Goal: Task Accomplishment & Management: Complete application form

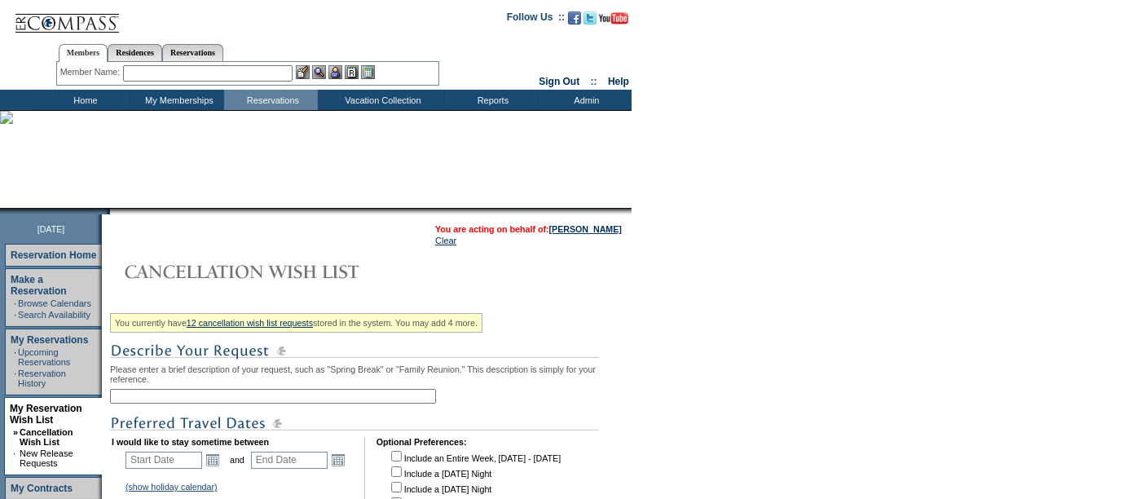
scroll to position [190, 0]
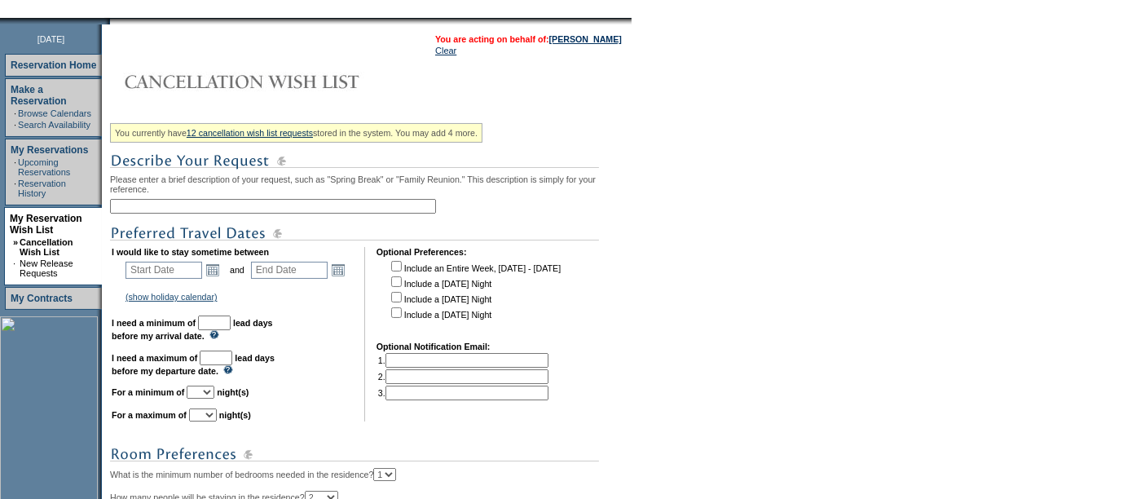
click at [244, 200] on input "text" at bounding box center [273, 206] width 326 height 15
type input "CO Ski 2027"
click at [170, 270] on input "text" at bounding box center [163, 269] width 77 height 17
type input "[DATE]"
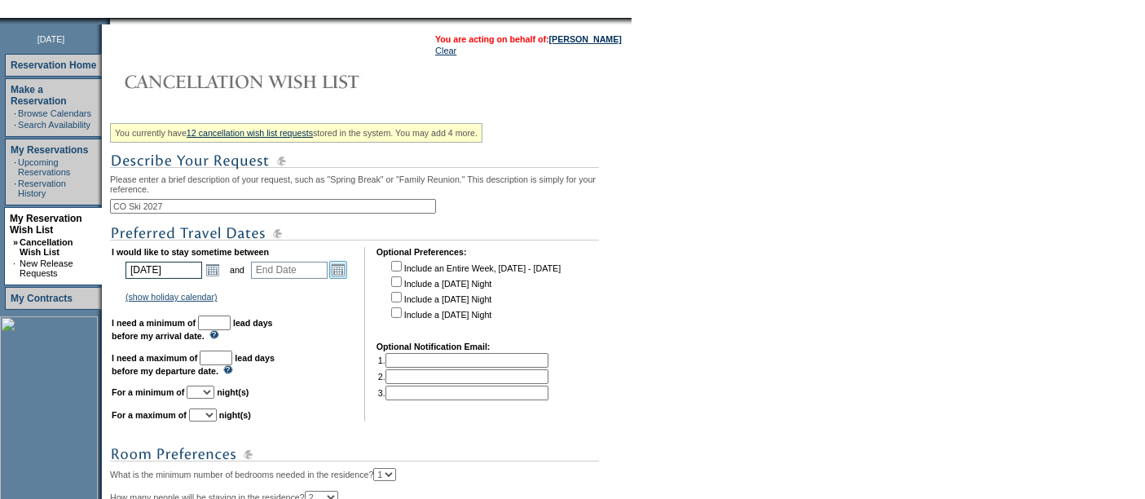
type input "[DATE]"
type input "450"
click at [342, 274] on link "Open the calendar popup." at bounding box center [338, 270] width 18 height 18
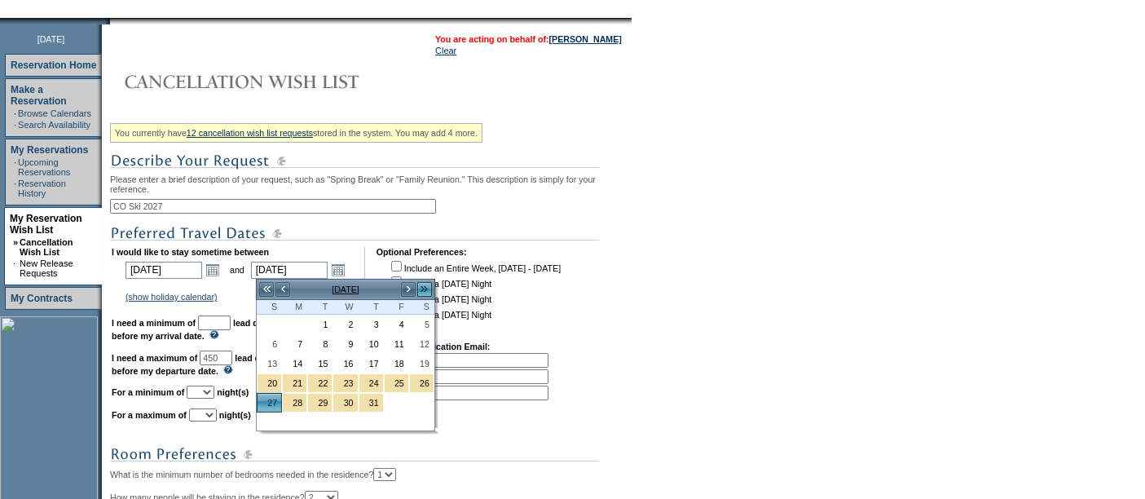
click at [422, 285] on link ">>" at bounding box center [424, 289] width 16 height 16
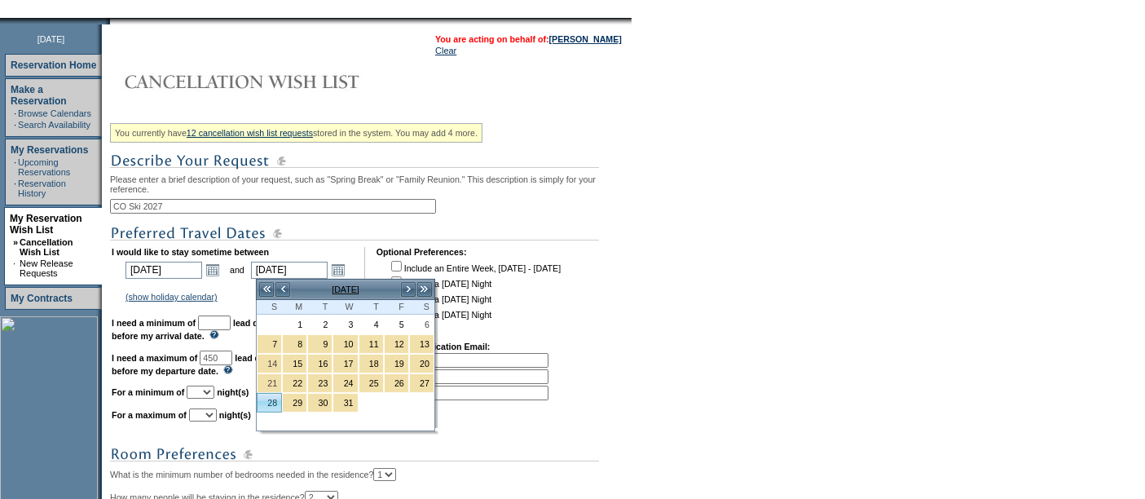
click at [266, 395] on link "28" at bounding box center [269, 402] width 24 height 18
type input "[DATE]"
type input "541"
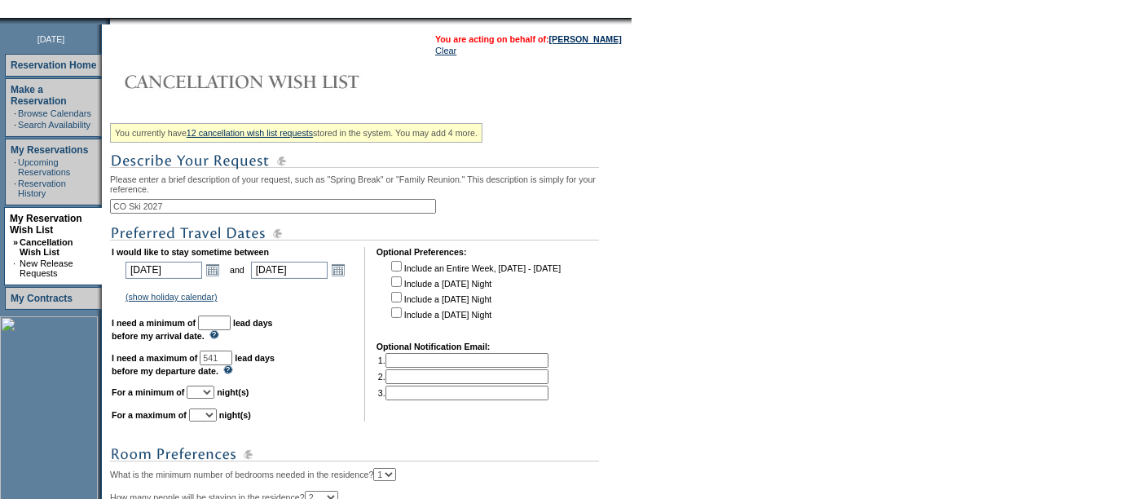
click at [231, 319] on input "text" at bounding box center [214, 322] width 33 height 15
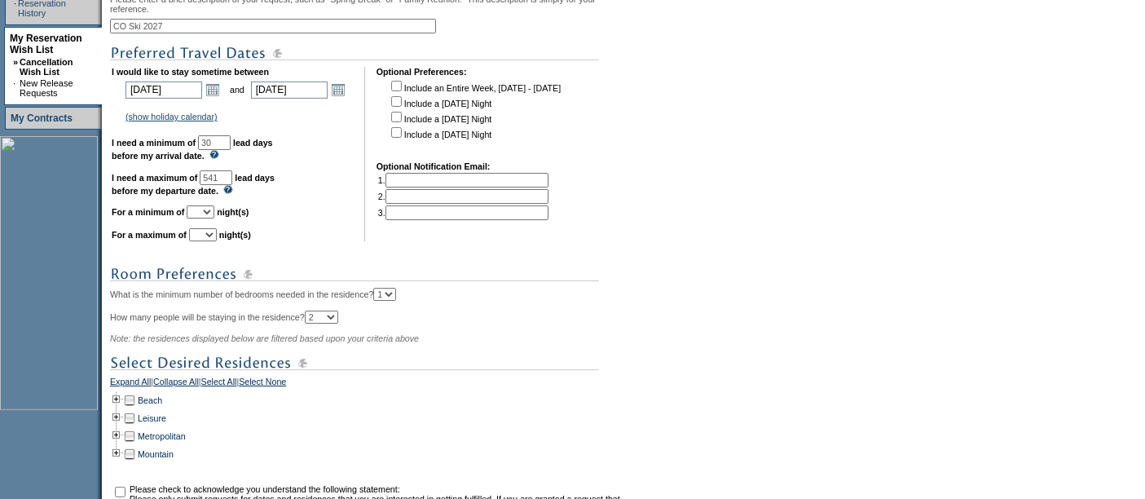
scroll to position [389, 0]
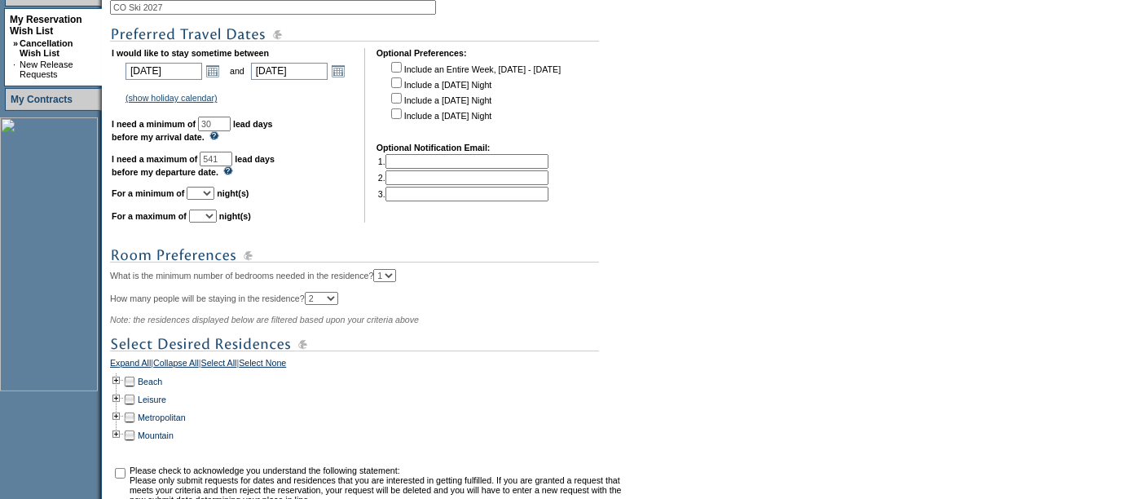
type input "30"
click at [214, 191] on select "1 2 3 4 5 6 7 8 9 10 11 12 13 14" at bounding box center [201, 193] width 28 height 13
select select "4"
click at [206, 187] on select "1 2 3 4 5 6 7 8 9 10 11 12 13 14" at bounding box center [201, 193] width 28 height 13
click at [217, 218] on select "1 2 3 4 5 6 7 8 9 10 11 12 13 14" at bounding box center [203, 215] width 28 height 13
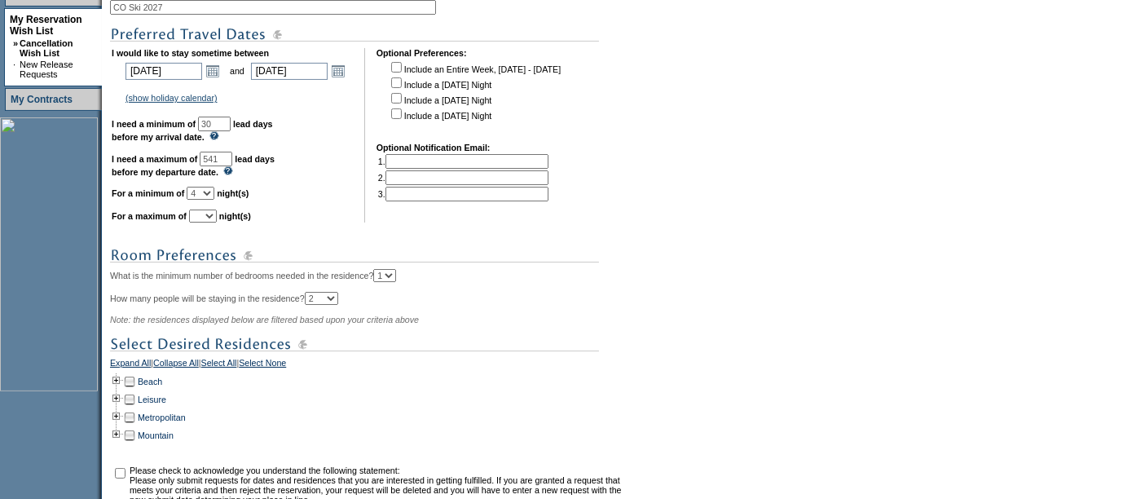
select select "7"
click at [209, 209] on select "1 2 3 4 5 6 7 8 9 10 11 12 13 14" at bounding box center [203, 215] width 28 height 13
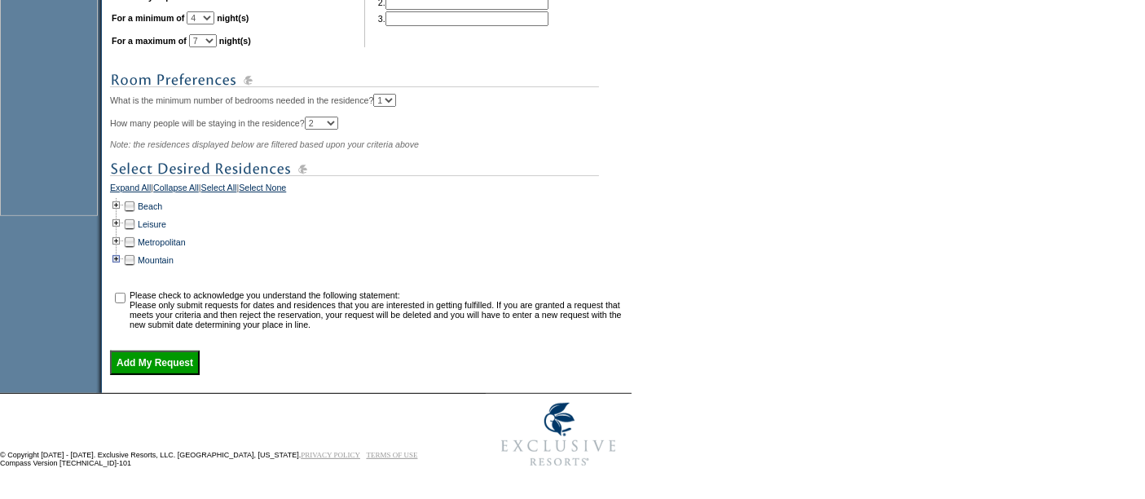
click at [121, 257] on td at bounding box center [116, 260] width 13 height 18
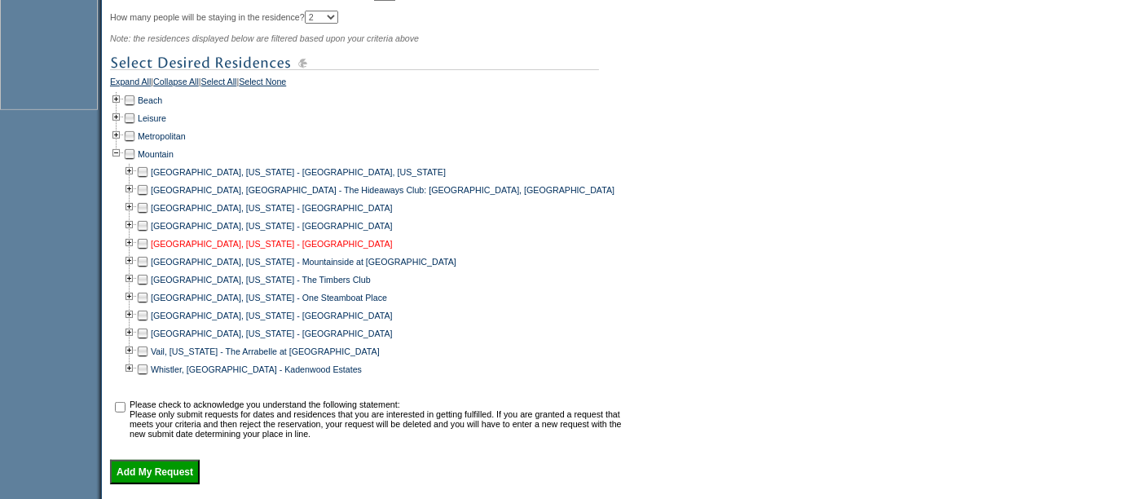
scroll to position [673, 0]
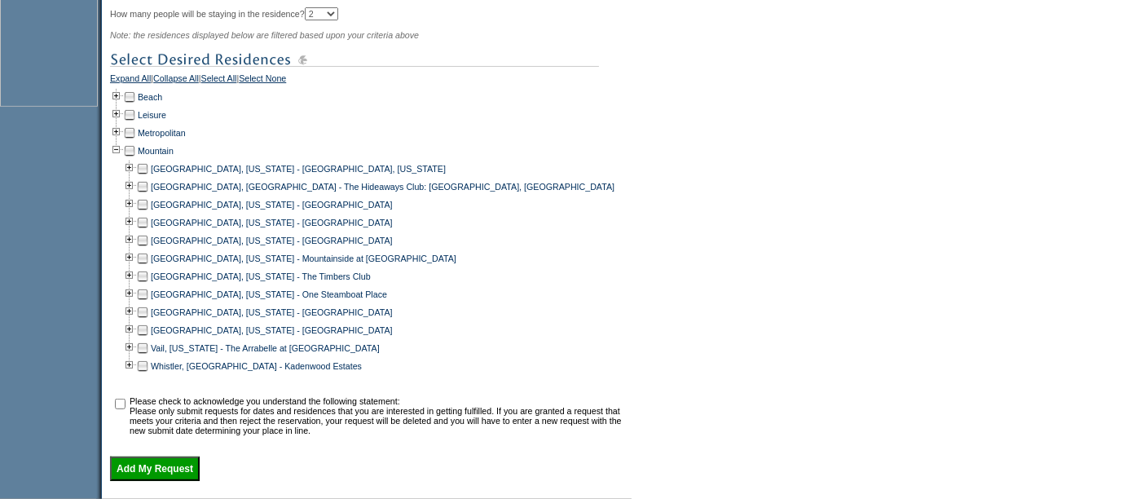
click at [147, 169] on td at bounding box center [142, 169] width 13 height 18
click at [147, 277] on td at bounding box center [142, 276] width 13 height 18
click at [145, 296] on td at bounding box center [142, 294] width 13 height 18
click at [147, 333] on td at bounding box center [142, 330] width 13 height 18
click at [149, 352] on td at bounding box center [142, 348] width 13 height 18
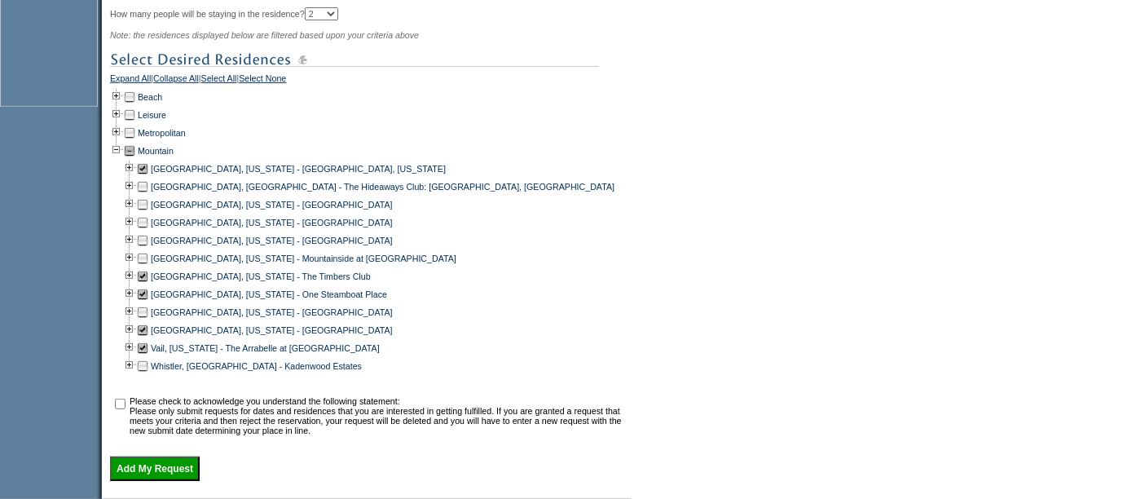
click at [125, 403] on input "checkbox" at bounding box center [120, 403] width 11 height 11
checkbox input "true"
click at [161, 466] on input "Add My Request" at bounding box center [155, 468] width 90 height 24
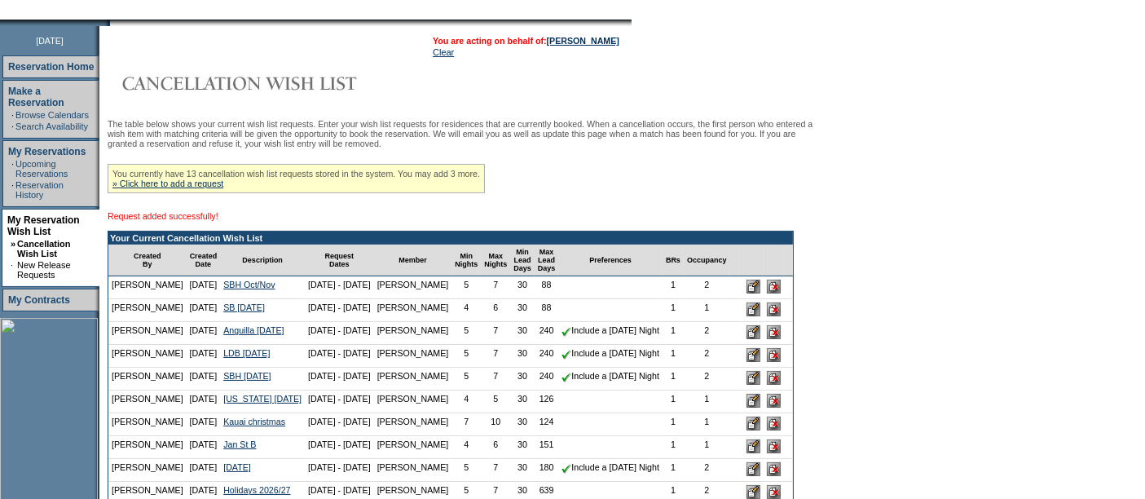
scroll to position [193, 0]
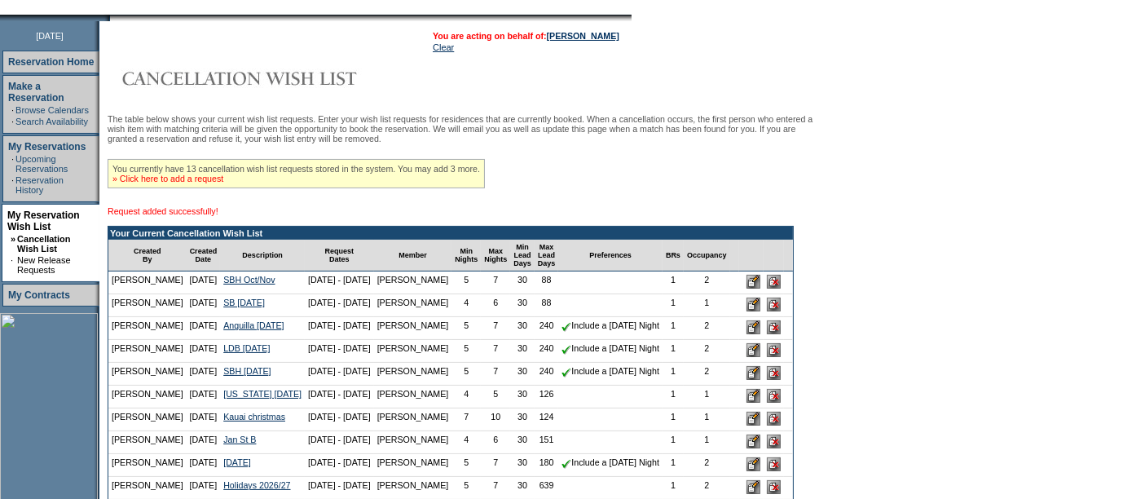
click at [202, 183] on link "» Click here to add a request" at bounding box center [167, 179] width 111 height 10
